Goal: Task Accomplishment & Management: Manage account settings

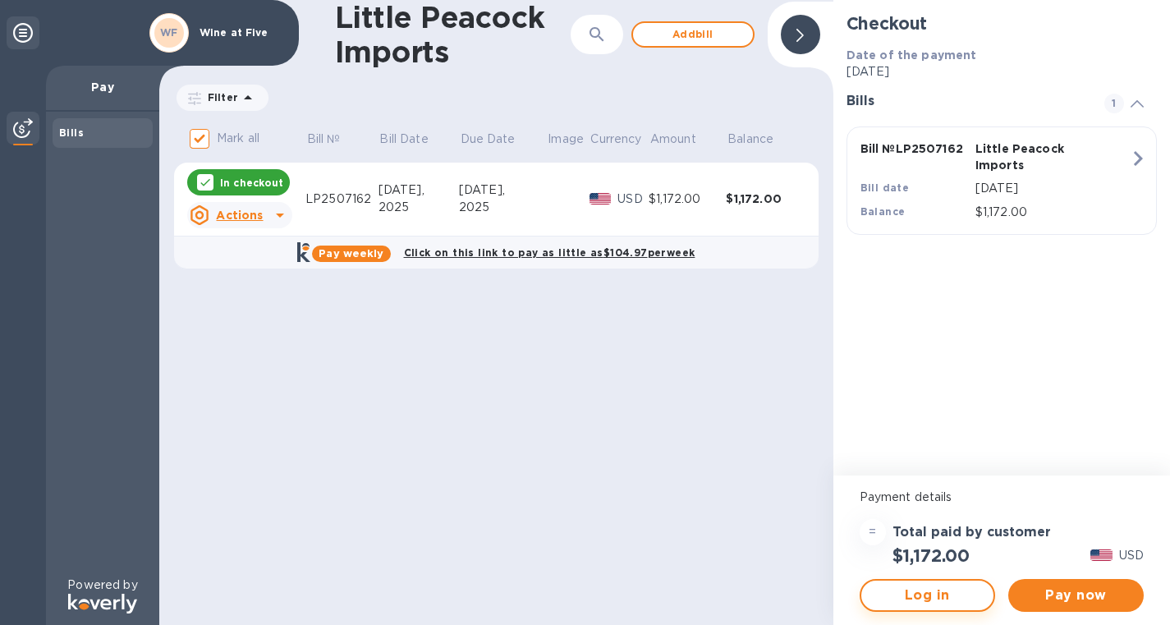
click at [895, 590] on span "Log in" at bounding box center [928, 596] width 106 height 20
